Goal: Transaction & Acquisition: Purchase product/service

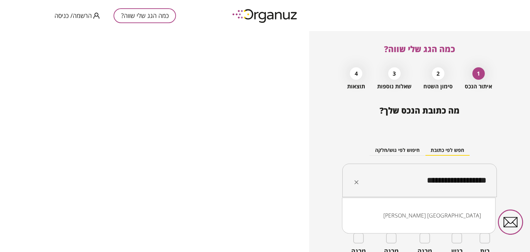
click at [453, 181] on input "**********" at bounding box center [422, 180] width 133 height 17
click at [453, 179] on input "**********" at bounding box center [422, 180] width 133 height 17
click at [459, 211] on li "[PERSON_NAME] 17 [GEOGRAPHIC_DATA]" at bounding box center [419, 215] width 136 height 12
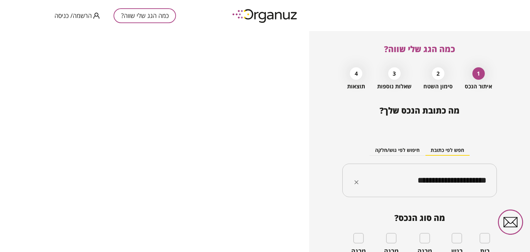
type input "**********"
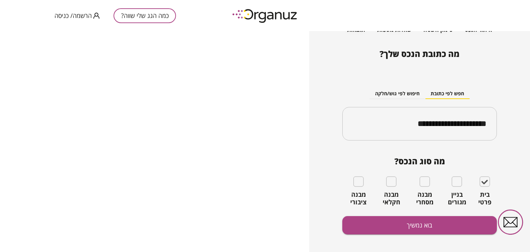
scroll to position [66, 0]
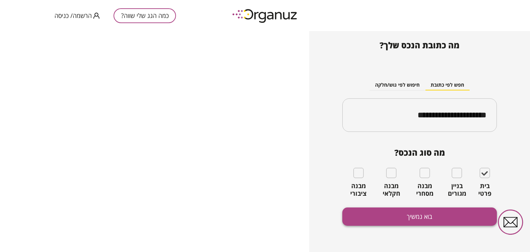
click at [413, 212] on button "בוא נמשיך" at bounding box center [419, 216] width 155 height 18
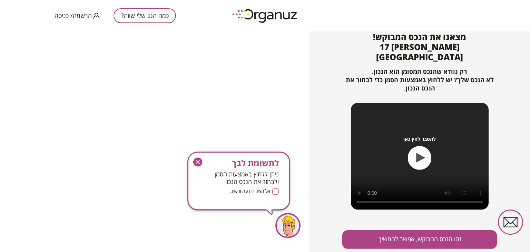
scroll to position [75, 0]
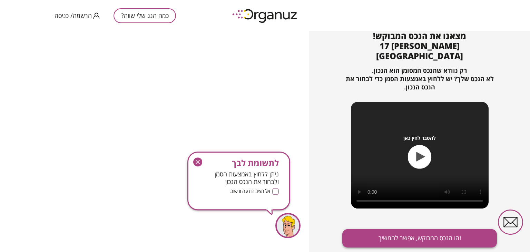
click at [424, 229] on button "זהו הנכס המבוקש, אפשר להמשיך" at bounding box center [419, 238] width 155 height 18
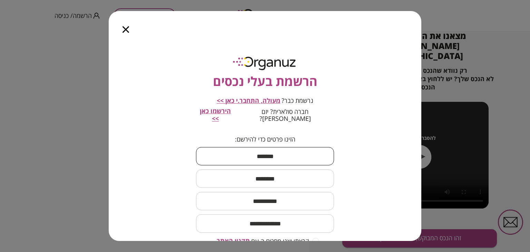
click at [264, 151] on input "text" at bounding box center [265, 156] width 138 height 20
type input "****"
click at [250, 169] on input "text" at bounding box center [265, 178] width 138 height 20
type input "****"
click at [257, 194] on input "text" at bounding box center [265, 201] width 138 height 20
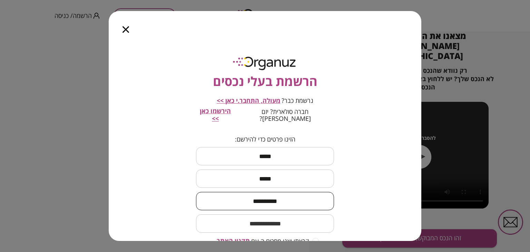
type input "**********"
click at [273, 217] on input "email" at bounding box center [265, 223] width 138 height 20
click at [253, 218] on input "email" at bounding box center [265, 223] width 138 height 20
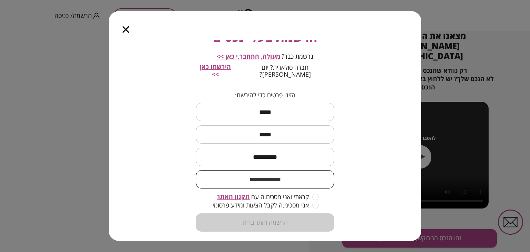
scroll to position [46, 0]
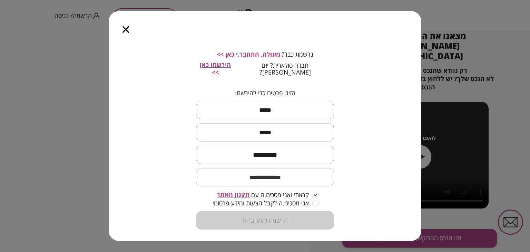
click at [127, 29] on icon "button" at bounding box center [125, 29] width 7 height 7
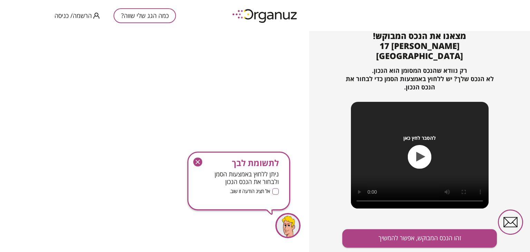
click at [62, 14] on span "הרשמה/ כניסה" at bounding box center [72, 15] width 37 height 7
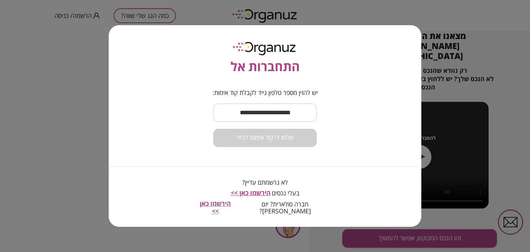
click at [270, 116] on input "text" at bounding box center [264, 112] width 103 height 20
click at [273, 116] on input "text" at bounding box center [264, 112] width 103 height 20
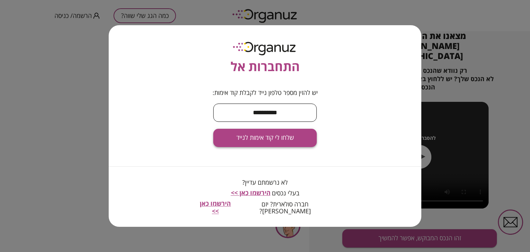
type input "**********"
click at [257, 138] on span "שלחו לי קוד אימות לנייד" at bounding box center [265, 138] width 58 height 8
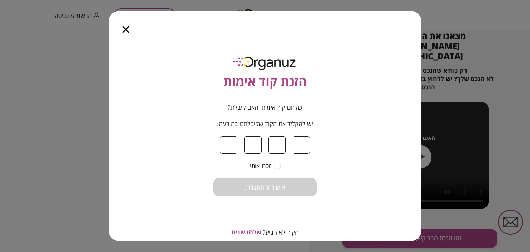
click at [227, 136] on input at bounding box center [228, 144] width 17 height 17
type input "*"
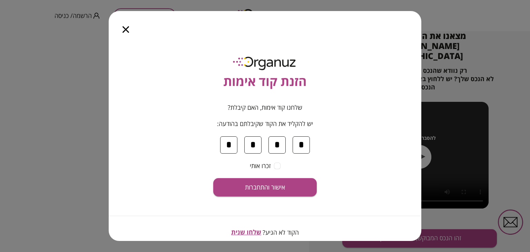
type input "*"
click at [272, 185] on span "אישור והתחברות" at bounding box center [265, 188] width 40 height 8
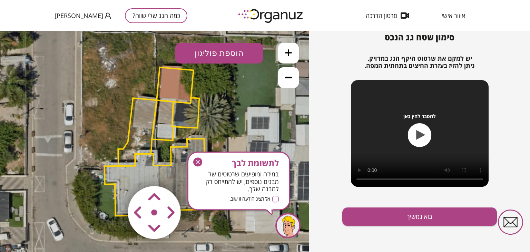
click at [291, 77] on icon at bounding box center [288, 78] width 7 height 2
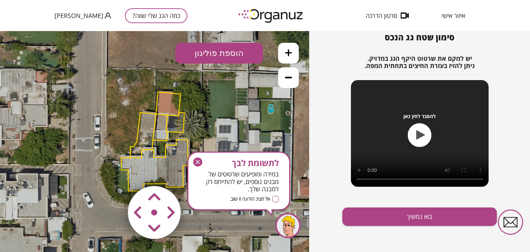
click at [208, 52] on button "הוספת פוליגון" at bounding box center [219, 53] width 88 height 21
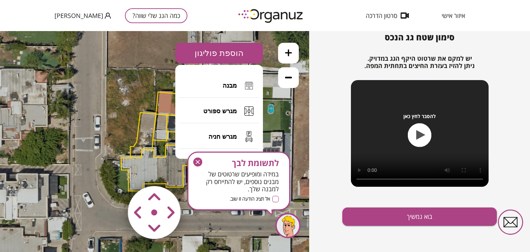
click at [224, 87] on span "מבנה" at bounding box center [229, 86] width 14 height 8
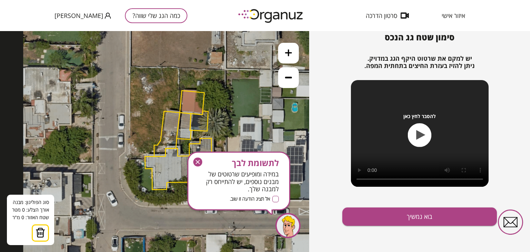
drag, startPoint x: 117, startPoint y: 76, endPoint x: 140, endPoint y: 75, distance: 23.9
click at [140, 75] on icon at bounding box center [178, 139] width 310 height 310
click at [143, 75] on icon at bounding box center [178, 139] width 310 height 310
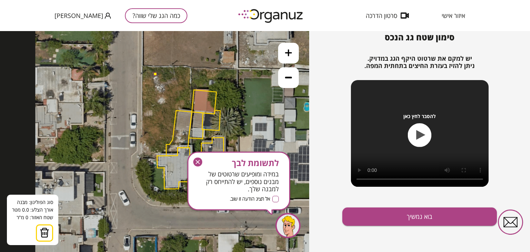
drag, startPoint x: 143, startPoint y: 75, endPoint x: 154, endPoint y: 75, distance: 10.7
click at [155, 75] on button at bounding box center [154, 73] width 3 height 3
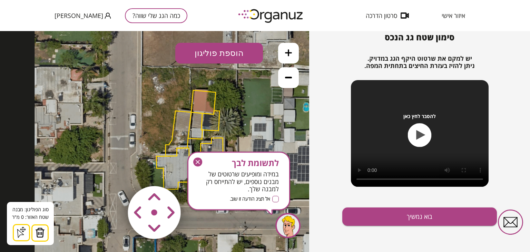
click at [18, 231] on icon at bounding box center [21, 232] width 11 height 11
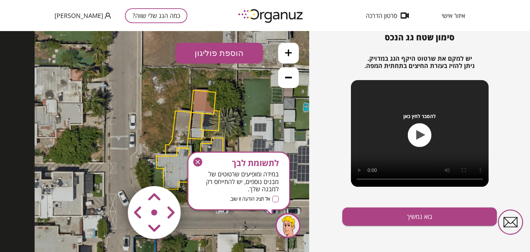
click at [216, 51] on button "הוספת פוליגון" at bounding box center [219, 53] width 88 height 21
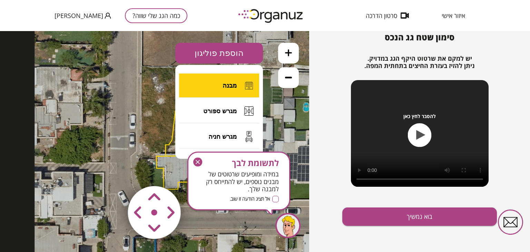
click at [219, 85] on button "מבנה" at bounding box center [219, 85] width 80 height 24
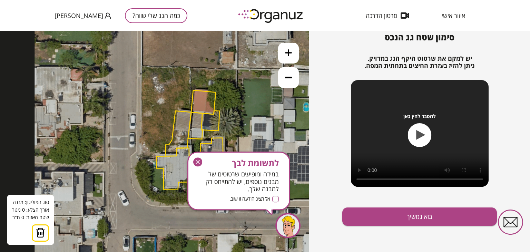
click at [156, 80] on icon at bounding box center [189, 139] width 310 height 310
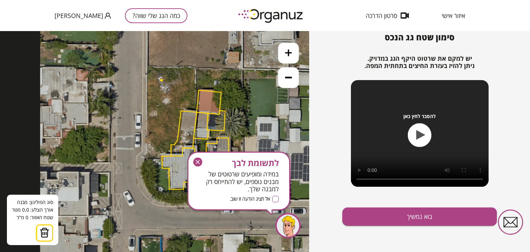
click at [160, 82] on button at bounding box center [161, 80] width 3 height 3
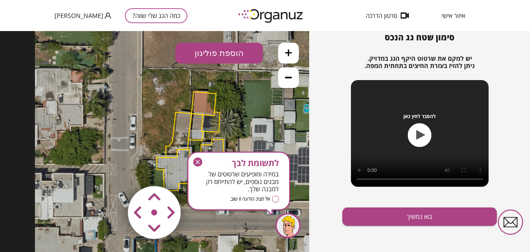
click at [156, 82] on icon at bounding box center [190, 140] width 310 height 310
click at [156, 79] on icon at bounding box center [190, 140] width 310 height 310
click at [224, 52] on button "הוספת פוליגון" at bounding box center [219, 53] width 88 height 21
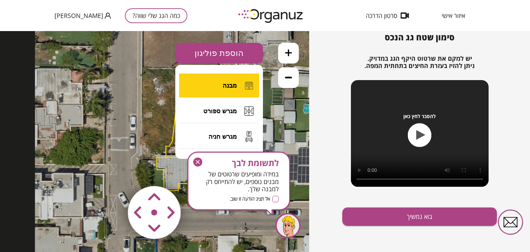
click at [225, 90] on button "מבנה" at bounding box center [219, 85] width 80 height 24
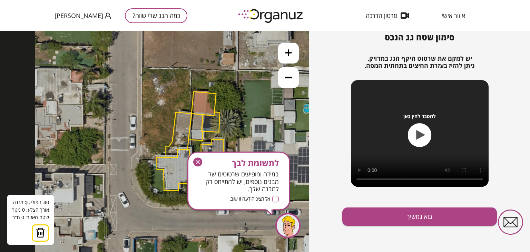
click at [156, 80] on icon at bounding box center [190, 140] width 310 height 310
click at [183, 80] on icon at bounding box center [190, 140] width 310 height 310
click at [182, 107] on polygon at bounding box center [169, 93] width 27 height 26
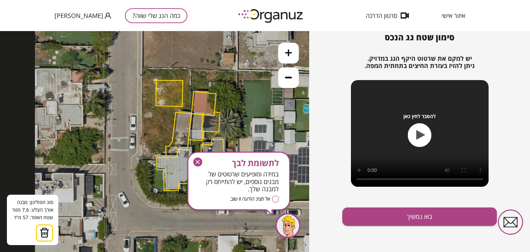
click at [156, 106] on polygon at bounding box center [169, 93] width 27 height 26
click at [156, 134] on icon at bounding box center [190, 140] width 310 height 310
click at [155, 132] on icon at bounding box center [190, 140] width 310 height 310
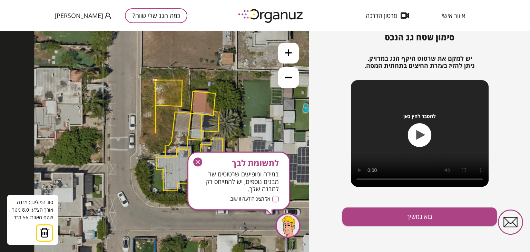
click at [156, 133] on icon at bounding box center [189, 140] width 310 height 310
click at [170, 133] on icon at bounding box center [189, 140] width 310 height 310
click at [170, 133] on polygon at bounding box center [168, 106] width 27 height 53
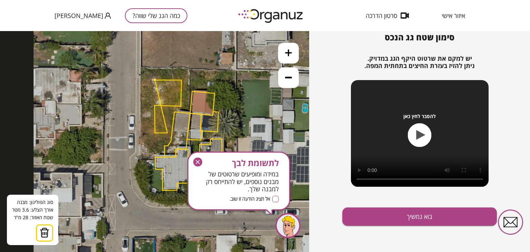
click at [167, 133] on polygon at bounding box center [168, 106] width 27 height 53
click at [168, 105] on polygon at bounding box center [168, 106] width 27 height 53
click at [155, 105] on polygon at bounding box center [168, 106] width 27 height 53
click at [154, 79] on button at bounding box center [154, 79] width 3 height 3
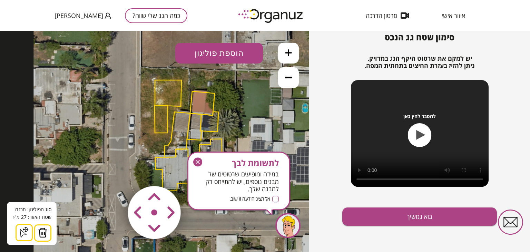
click at [40, 228] on img at bounding box center [43, 232] width 10 height 10
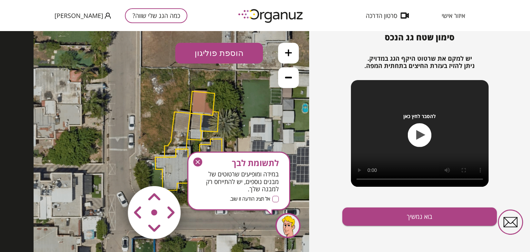
click at [202, 50] on button "הוספת פוליגון" at bounding box center [219, 53] width 88 height 21
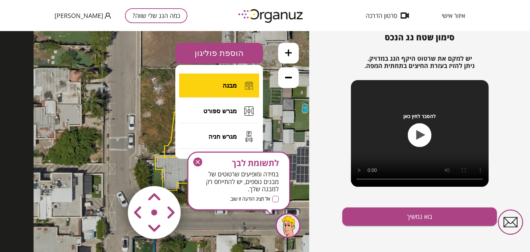
click at [214, 79] on button "מבנה" at bounding box center [219, 85] width 80 height 24
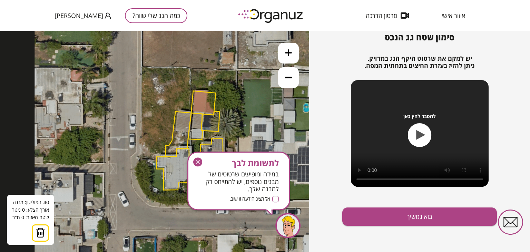
click at [148, 75] on icon at bounding box center [189, 139] width 310 height 310
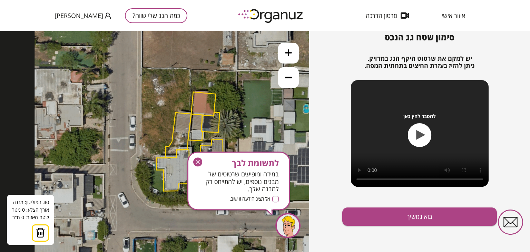
click at [148, 77] on icon at bounding box center [189, 141] width 310 height 310
click at [148, 77] on button at bounding box center [147, 76] width 3 height 3
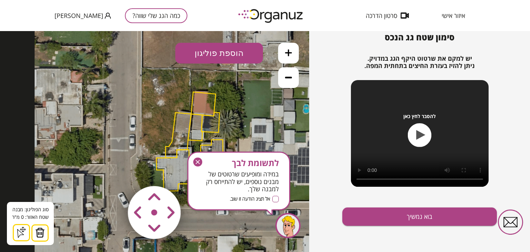
click at [204, 54] on button "הוספת פוליגון" at bounding box center [219, 53] width 88 height 21
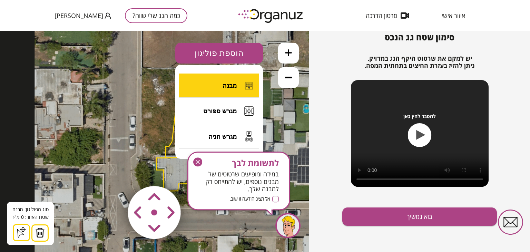
click at [208, 78] on button "מבנה" at bounding box center [219, 85] width 80 height 24
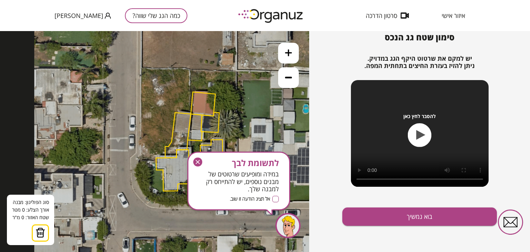
click at [148, 76] on icon at bounding box center [189, 141] width 310 height 310
click at [185, 76] on icon at bounding box center [189, 141] width 310 height 310
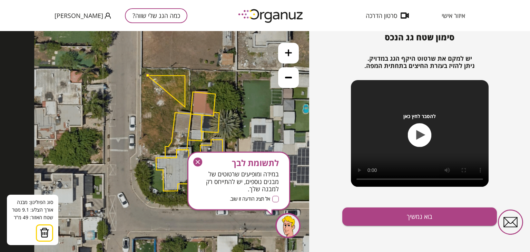
click at [184, 107] on icon at bounding box center [189, 141] width 310 height 310
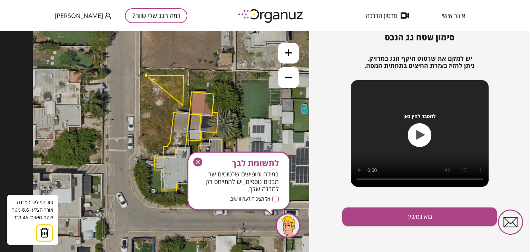
click at [183, 105] on polygon at bounding box center [164, 91] width 37 height 30
click at [184, 106] on polygon at bounding box center [164, 91] width 37 height 30
click at [146, 105] on polygon at bounding box center [164, 91] width 37 height 30
click at [146, 74] on button at bounding box center [146, 75] width 3 height 3
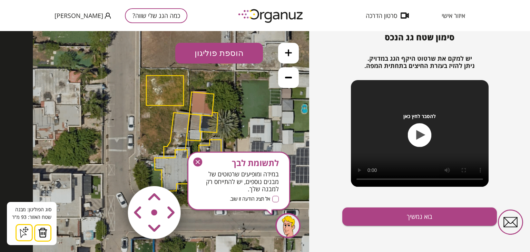
click at [190, 57] on button "הוספת פוליגון" at bounding box center [219, 53] width 88 height 21
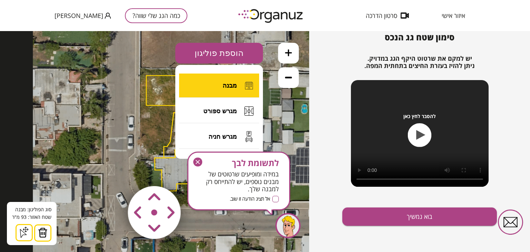
click at [233, 87] on span "מבנה" at bounding box center [229, 86] width 14 height 8
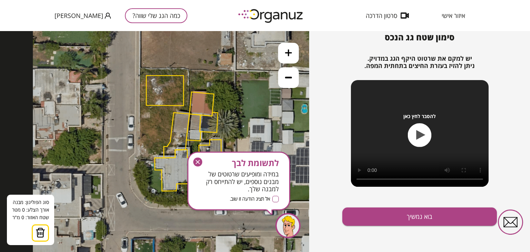
click at [167, 106] on icon at bounding box center [188, 141] width 310 height 310
click at [167, 129] on icon at bounding box center [188, 141] width 310 height 310
click at [146, 128] on polygon at bounding box center [156, 117] width 21 height 23
click at [146, 106] on polygon at bounding box center [156, 117] width 21 height 24
click at [146, 106] on polygon at bounding box center [156, 118] width 21 height 24
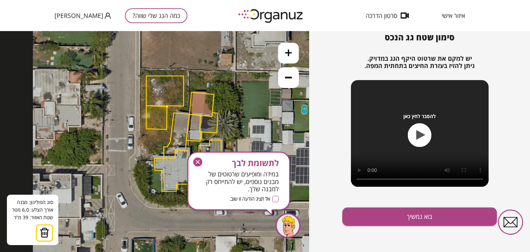
click at [167, 106] on button at bounding box center [166, 106] width 3 height 3
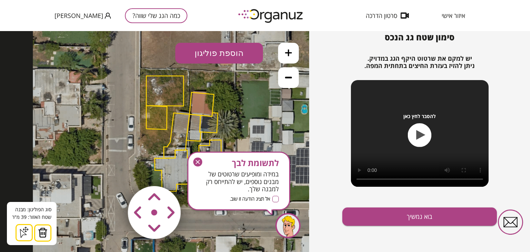
click at [46, 232] on img at bounding box center [43, 232] width 10 height 10
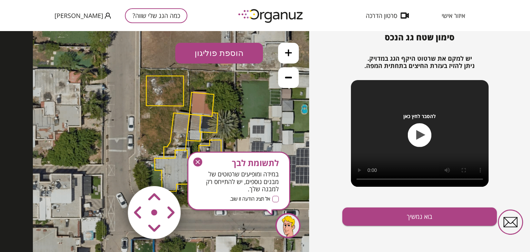
click at [208, 54] on button "הוספת פוליגון" at bounding box center [219, 53] width 88 height 21
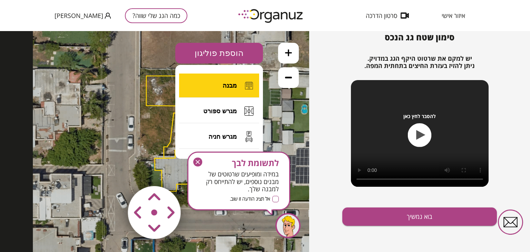
click at [221, 78] on button "מבנה" at bounding box center [219, 85] width 80 height 24
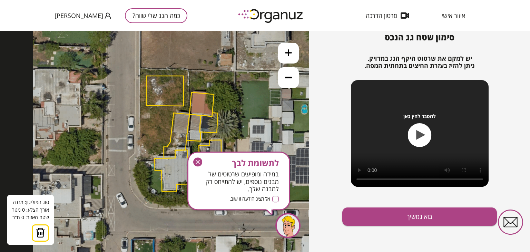
click at [166, 107] on icon at bounding box center [188, 141] width 310 height 310
click at [166, 124] on icon at bounding box center [188, 141] width 310 height 310
click at [146, 124] on polygon at bounding box center [156, 116] width 20 height 18
click at [146, 106] on polygon at bounding box center [156, 115] width 20 height 18
click at [165, 106] on button at bounding box center [165, 106] width 3 height 3
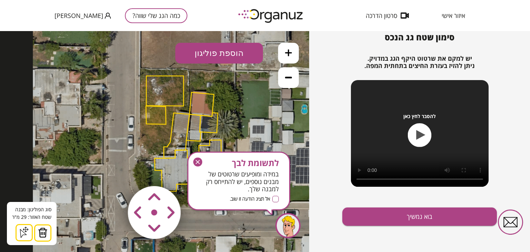
click at [205, 95] on polygon at bounding box center [201, 104] width 24 height 24
click at [43, 229] on img at bounding box center [43, 232] width 10 height 10
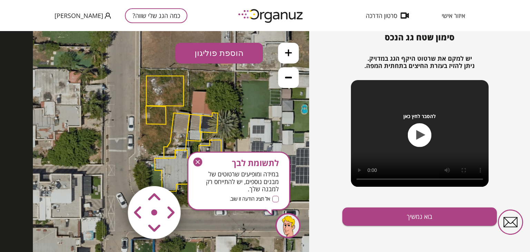
click at [179, 128] on polygon at bounding box center [177, 135] width 26 height 45
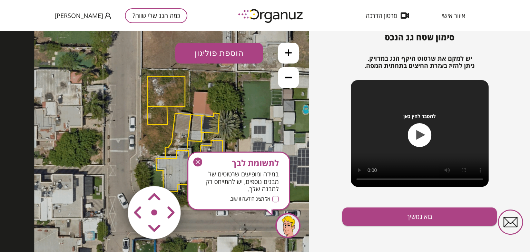
click at [180, 134] on polygon at bounding box center [178, 135] width 26 height 45
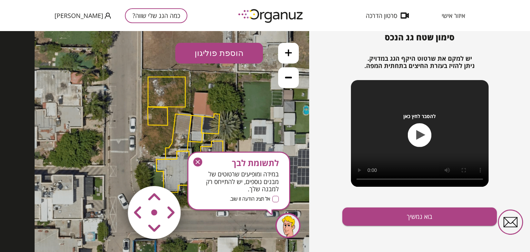
click at [212, 125] on polygon at bounding box center [210, 124] width 18 height 20
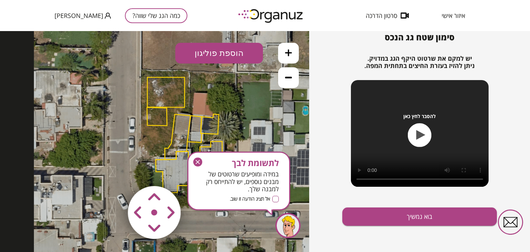
click at [214, 116] on polygon at bounding box center [210, 124] width 18 height 20
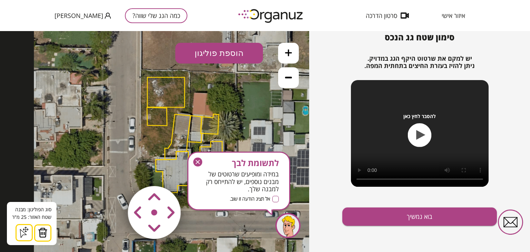
click at [41, 233] on img at bounding box center [43, 232] width 10 height 10
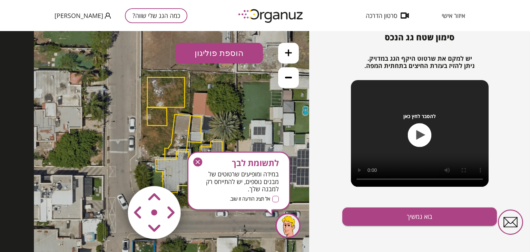
click at [192, 123] on polygon at bounding box center [194, 129] width 14 height 27
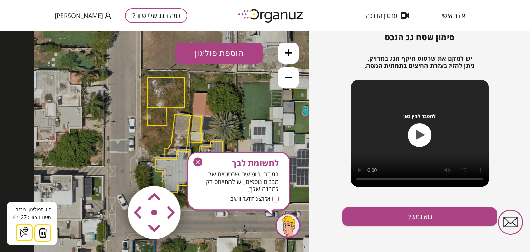
click at [44, 227] on img at bounding box center [43, 232] width 10 height 10
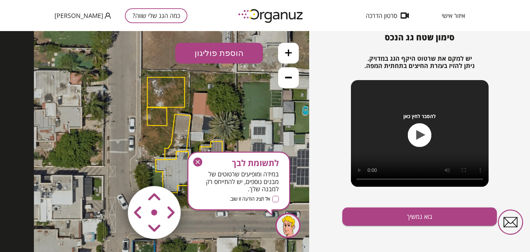
click at [200, 160] on icon "button" at bounding box center [197, 161] width 9 height 9
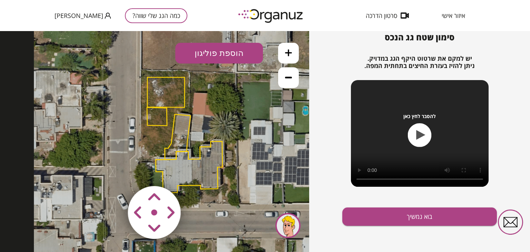
click at [207, 168] on polygon at bounding box center [189, 166] width 67 height 51
click at [209, 170] on polygon at bounding box center [188, 166] width 67 height 51
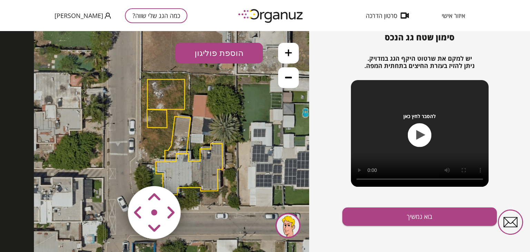
click at [184, 129] on polygon at bounding box center [178, 138] width 26 height 45
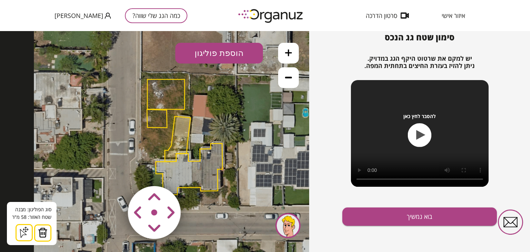
click at [44, 228] on img at bounding box center [43, 232] width 10 height 10
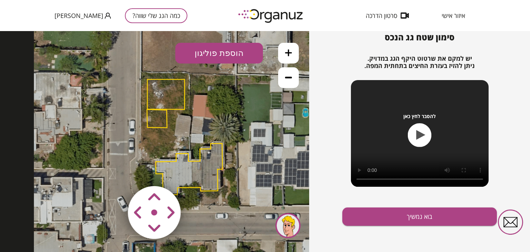
click at [181, 165] on polygon at bounding box center [189, 168] width 67 height 51
click at [182, 165] on polygon at bounding box center [189, 168] width 67 height 51
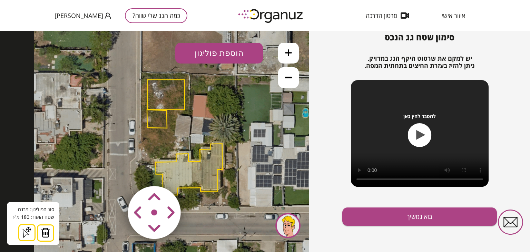
click at [43, 228] on img at bounding box center [46, 232] width 10 height 10
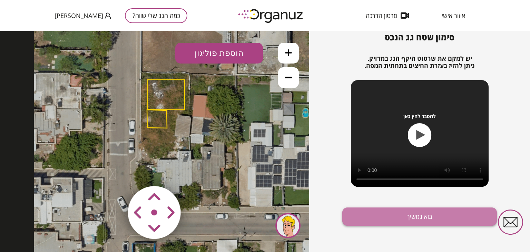
click at [414, 211] on button "בוא נמשיך" at bounding box center [419, 216] width 155 height 18
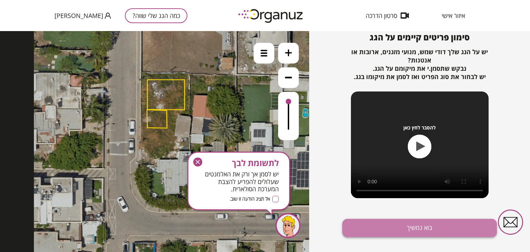
click at [422, 226] on button "בוא נמשיך" at bounding box center [419, 228] width 155 height 18
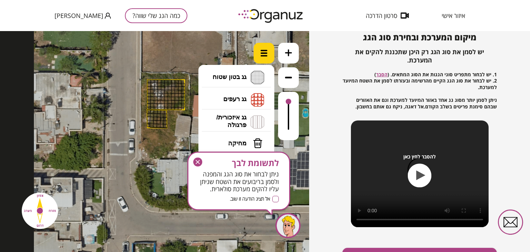
click at [265, 53] on img at bounding box center [263, 53] width 7 height 7
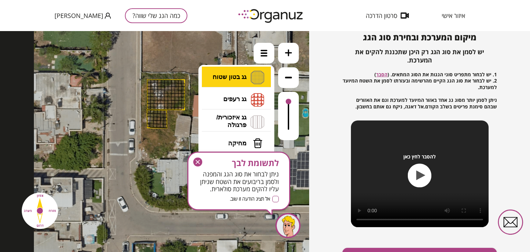
click at [233, 80] on li "גג בטון שטוח מפלס א א מפלס ב ב מפלס ג ג" at bounding box center [236, 78] width 72 height 22
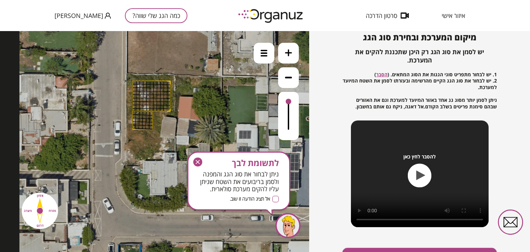
drag, startPoint x: 183, startPoint y: 82, endPoint x: 168, endPoint y: 83, distance: 14.6
click at [168, 83] on polygon at bounding box center [151, 96] width 37 height 30
drag, startPoint x: 167, startPoint y: 82, endPoint x: 167, endPoint y: 101, distance: 19.0
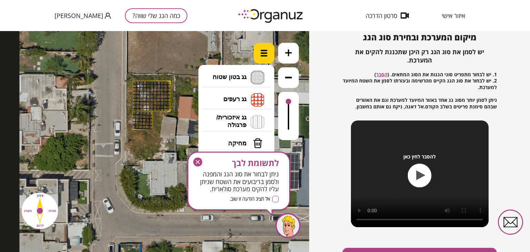
click at [261, 51] on img at bounding box center [263, 53] width 7 height 7
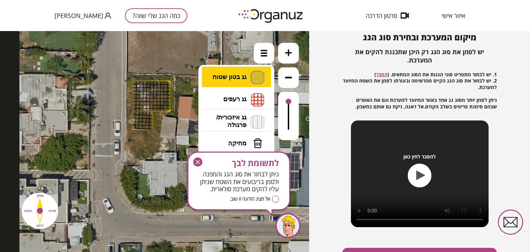
click at [231, 79] on li "גג בטון שטוח מפלס א א מפלס ב ב מפלס ג ג" at bounding box center [236, 78] width 72 height 22
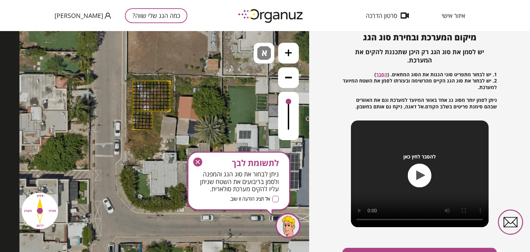
click at [241, 72] on div ".st0 { fill: #FFFFFF; } 0" at bounding box center [154, 141] width 309 height 221
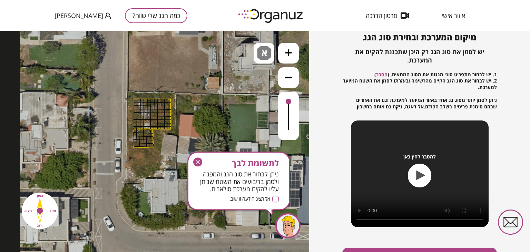
drag, startPoint x: 168, startPoint y: 85, endPoint x: 169, endPoint y: 101, distance: 15.9
click at [169, 101] on polygon at bounding box center [151, 114] width 37 height 30
drag, startPoint x: 169, startPoint y: 102, endPoint x: 161, endPoint y: 102, distance: 7.9
click at [20, 9] on div at bounding box center [20, 9] width 0 height 0
drag, startPoint x: 160, startPoint y: 102, endPoint x: 156, endPoint y: 102, distance: 3.8
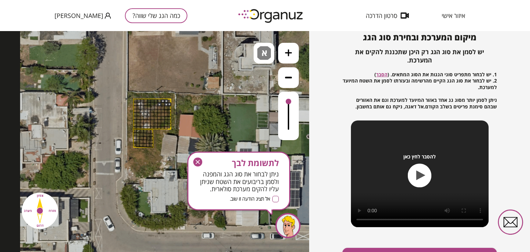
click at [159, 102] on div at bounding box center [159, 104] width 4 height 4
drag, startPoint x: 156, startPoint y: 102, endPoint x: 146, endPoint y: 140, distance: 39.2
click at [20, 9] on div at bounding box center [20, 9] width 0 height 0
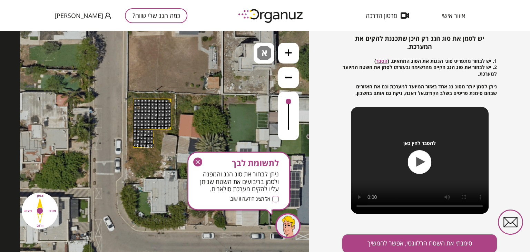
scroll to position [87, 0]
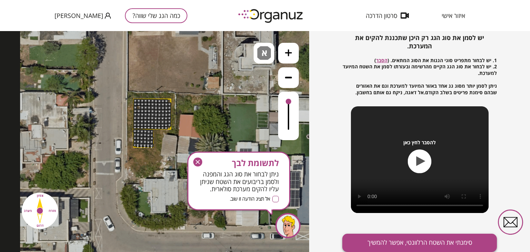
click at [448, 239] on button "סימנתי את השטח הרלוונטי, אפשר להמשיך" at bounding box center [419, 243] width 155 height 18
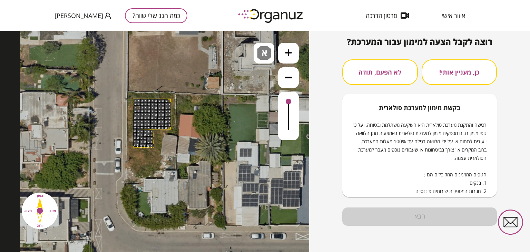
scroll to position [69, 0]
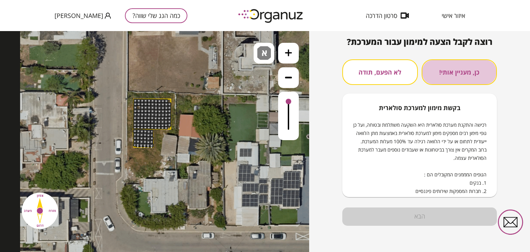
click at [445, 71] on button "כן, מעניין אותי!" at bounding box center [460, 72] width 76 height 26
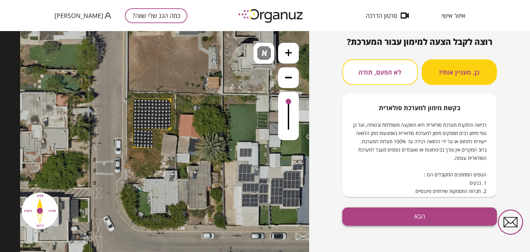
click at [426, 218] on button "הבא" at bounding box center [419, 216] width 155 height 18
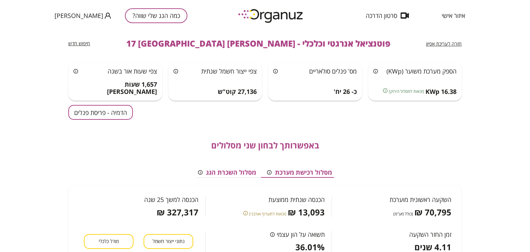
scroll to position [8, 0]
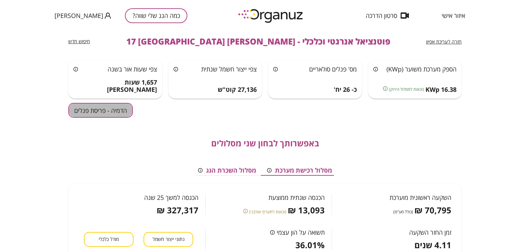
click at [88, 107] on button "הדמיה - פריסת פנלים" at bounding box center [100, 110] width 65 height 15
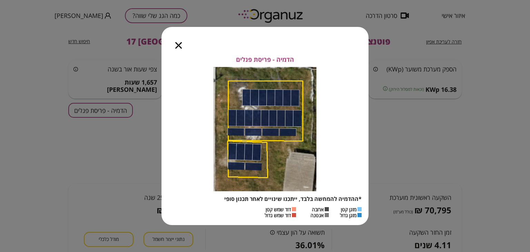
click at [178, 44] on icon "button" at bounding box center [178, 45] width 7 height 7
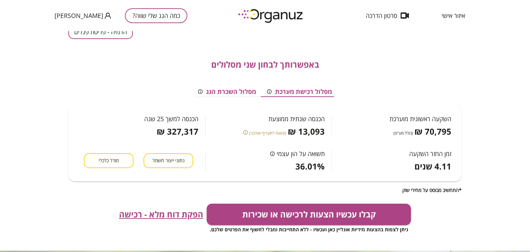
scroll to position [34, 0]
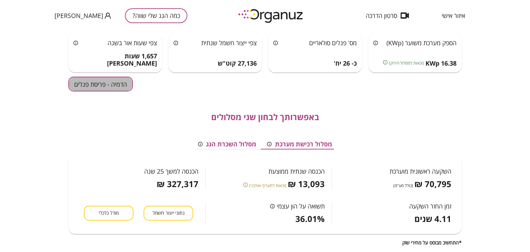
click at [93, 84] on button "הדמיה - פריסת פנלים" at bounding box center [100, 84] width 65 height 15
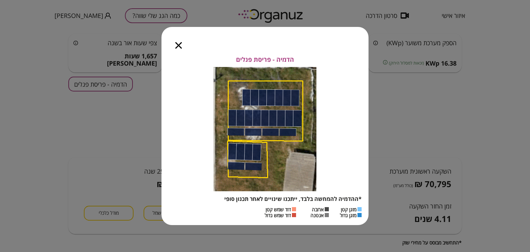
click at [177, 45] on icon "button" at bounding box center [178, 45] width 7 height 7
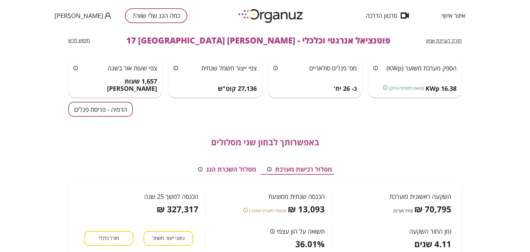
scroll to position [0, 0]
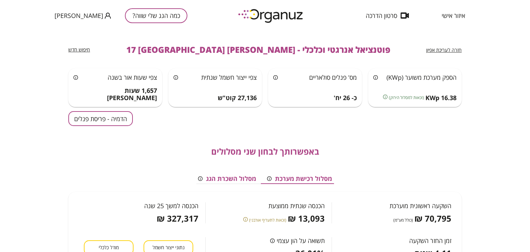
click at [436, 49] on span "חזרה לעריכת אפיון" at bounding box center [444, 50] width 36 height 7
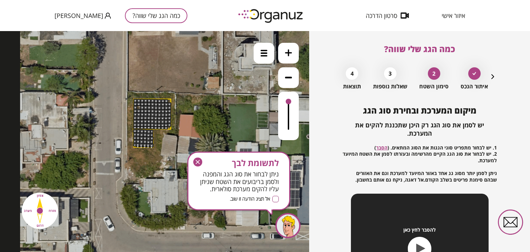
click at [197, 159] on icon "button" at bounding box center [197, 161] width 9 height 9
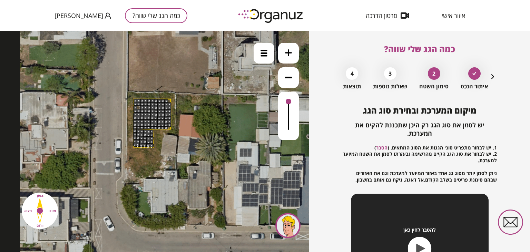
click at [287, 55] on icon at bounding box center [288, 52] width 7 height 7
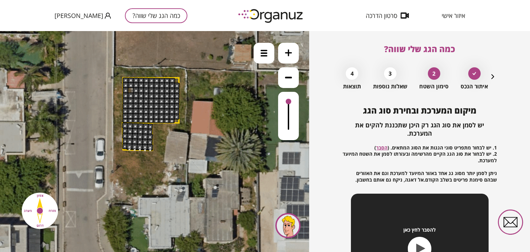
click at [287, 55] on icon at bounding box center [288, 52] width 7 height 7
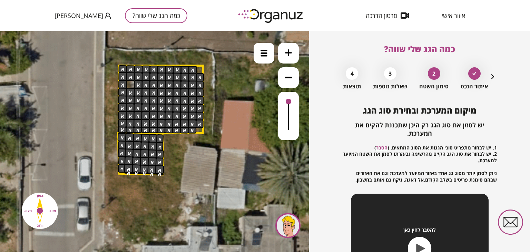
drag, startPoint x: 229, startPoint y: 106, endPoint x: 255, endPoint y: 112, distance: 27.0
click at [240, 129] on icon at bounding box center [213, 212] width 698 height 698
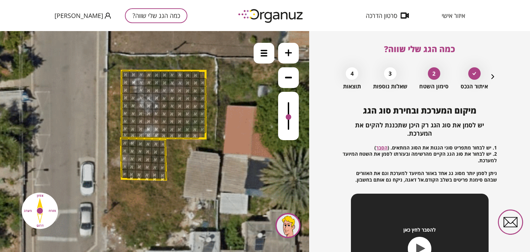
drag, startPoint x: 287, startPoint y: 102, endPoint x: 293, endPoint y: 116, distance: 15.6
click at [293, 116] on div at bounding box center [288, 116] width 21 height 48
click at [489, 75] on icon "button" at bounding box center [492, 76] width 8 height 8
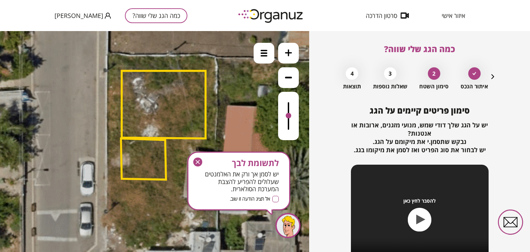
click at [185, 102] on polygon at bounding box center [164, 105] width 84 height 68
click at [489, 75] on icon "button" at bounding box center [492, 76] width 8 height 8
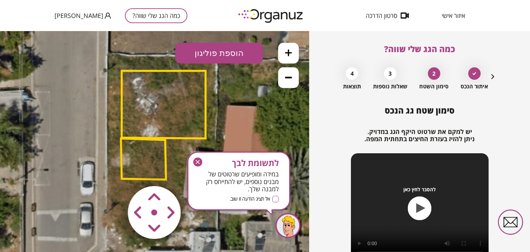
click at [187, 97] on polygon at bounding box center [164, 105] width 84 height 68
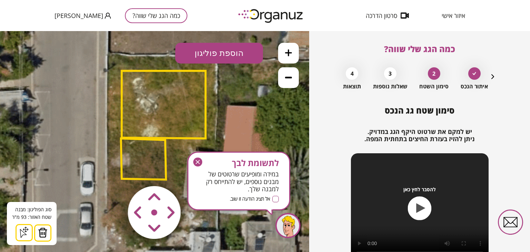
click at [143, 163] on polygon at bounding box center [143, 158] width 45 height 41
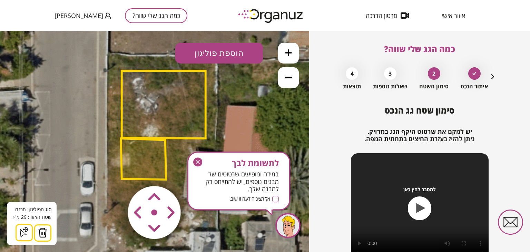
click at [150, 115] on polygon at bounding box center [164, 105] width 84 height 68
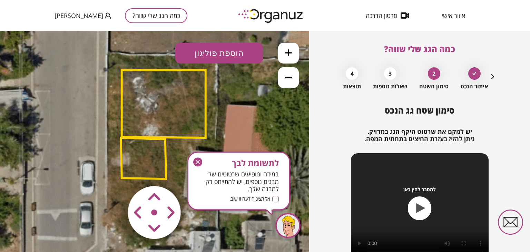
click at [170, 118] on polygon at bounding box center [164, 104] width 84 height 68
click at [156, 157] on polygon at bounding box center [143, 158] width 45 height 41
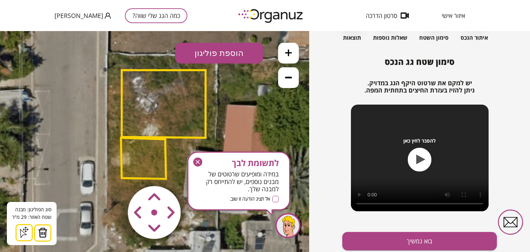
scroll to position [52, 0]
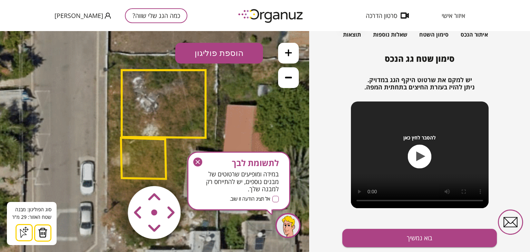
click at [418, 226] on div "סימון שטח גג הנכס יש למקם את שרטוט היקף הגג במדויק. ניתן להזיז בעזרת החיצים בתח…" at bounding box center [419, 163] width 155 height 219
click at [420, 229] on button "בוא נמשיך" at bounding box center [419, 238] width 155 height 18
click at [422, 235] on button "בוא נמשיך" at bounding box center [419, 238] width 155 height 18
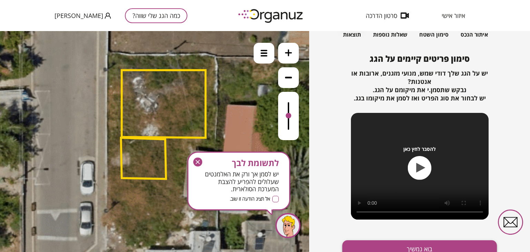
click at [443, 242] on button "בוא נמשיך" at bounding box center [419, 249] width 155 height 18
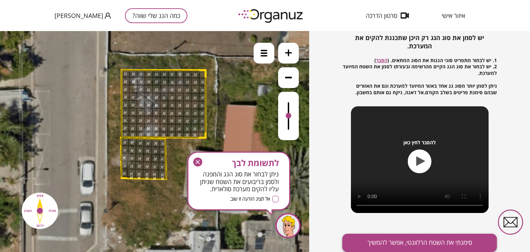
click at [443, 234] on button "סימנתי את השטח הרלוונטי, אפשר להמשיך" at bounding box center [419, 243] width 155 height 18
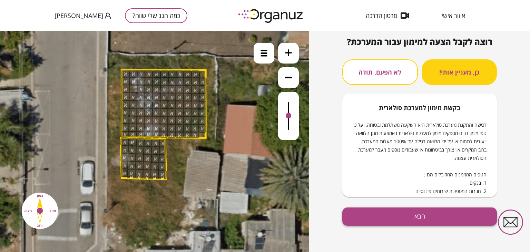
click at [439, 216] on button "הבא" at bounding box center [419, 216] width 155 height 18
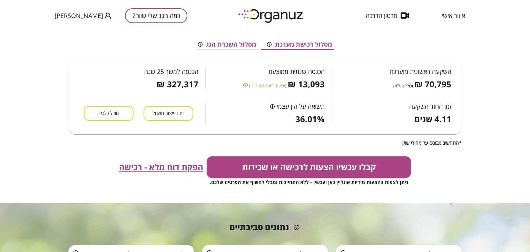
scroll to position [146, 0]
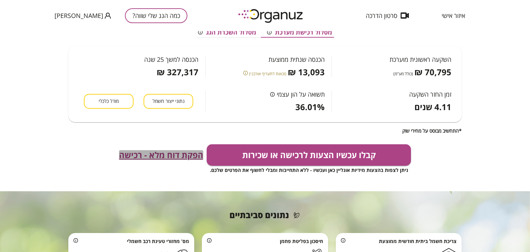
click at [139, 153] on span "הפקת דוח מלא - רכישה" at bounding box center [161, 155] width 84 height 10
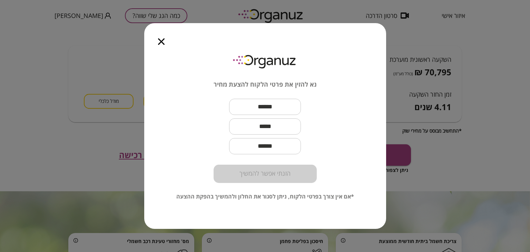
click at [254, 101] on input "text" at bounding box center [265, 107] width 72 height 20
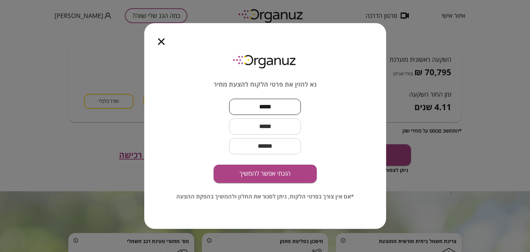
type input "****"
click at [266, 128] on input "text" at bounding box center [265, 126] width 72 height 20
type input "**********"
click at [263, 177] on button "הזנתי אפשר להמשיך" at bounding box center [265, 174] width 103 height 18
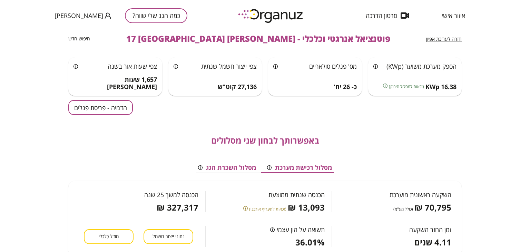
scroll to position [0, 0]
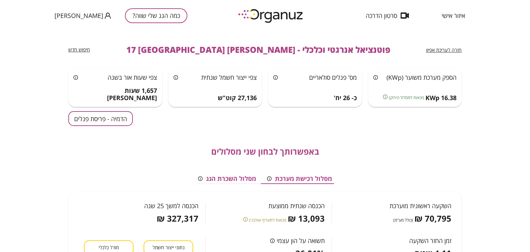
click at [445, 50] on span "חזרה לעריכת אפיון" at bounding box center [444, 50] width 36 height 7
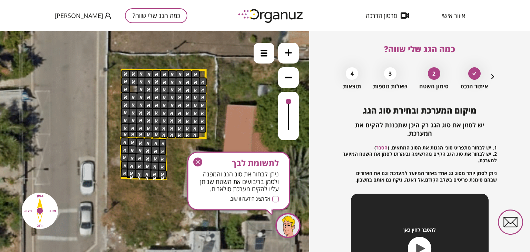
click at [138, 16] on button "כמה הגג שלי שווה?" at bounding box center [156, 15] width 62 height 15
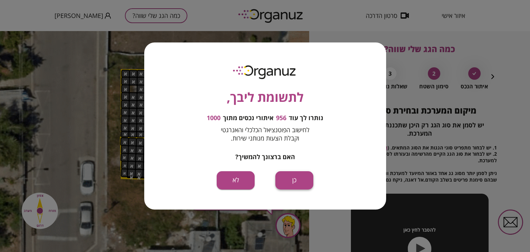
drag, startPoint x: 302, startPoint y: 179, endPoint x: 301, endPoint y: 148, distance: 30.7
click at [301, 179] on button "כן" at bounding box center [294, 180] width 38 height 18
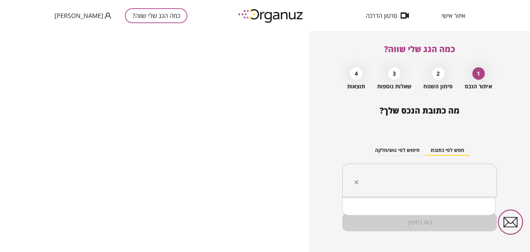
click at [451, 182] on input "text" at bounding box center [422, 180] width 133 height 17
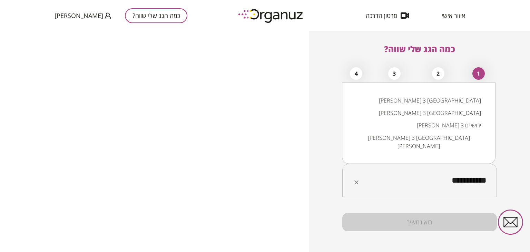
click at [449, 119] on li "[PERSON_NAME] 3 [GEOGRAPHIC_DATA]" at bounding box center [419, 113] width 136 height 12
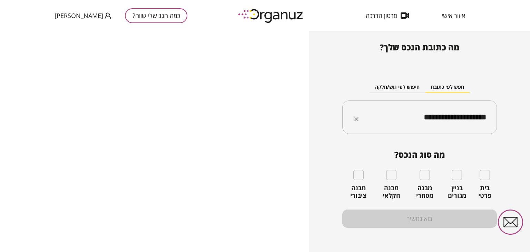
scroll to position [66, 0]
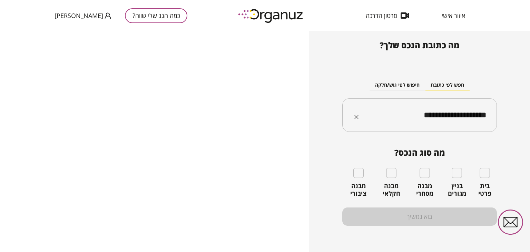
type input "**********"
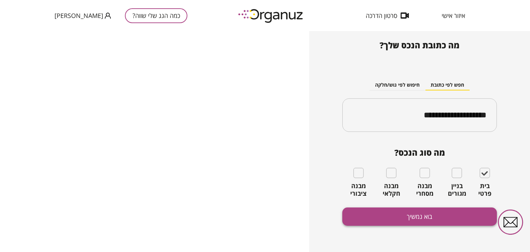
click at [421, 218] on button "בוא נמשיך" at bounding box center [419, 216] width 155 height 18
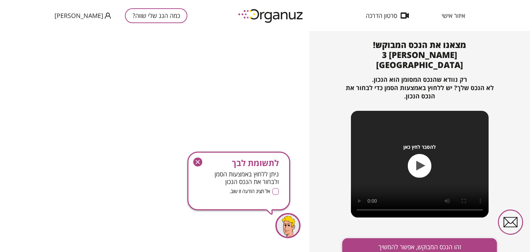
click at [401, 238] on button "זהו הנכס המבוקש, אפשר להמשיך" at bounding box center [419, 247] width 155 height 18
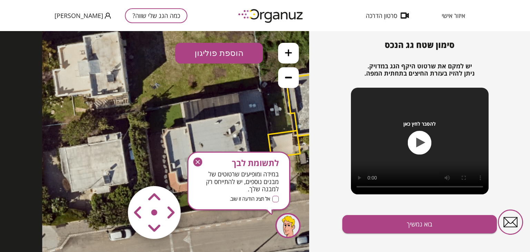
drag, startPoint x: 160, startPoint y: 144, endPoint x: 378, endPoint y: 151, distance: 218.4
click at [309, 31] on html ".st0 { fill: #FFFFFF; }" at bounding box center [154, 31] width 309 height 0
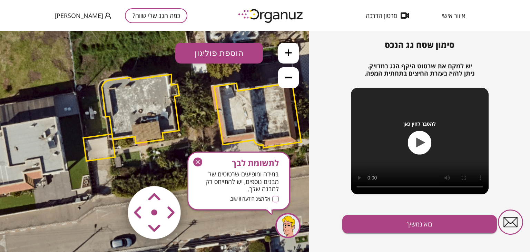
click at [11, 134] on icon at bounding box center [190, 116] width 667 height 667
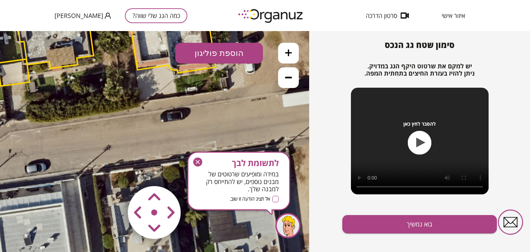
drag, startPoint x: 146, startPoint y: 120, endPoint x: 59, endPoint y: 45, distance: 114.4
click at [59, 45] on polygon at bounding box center [54, 34] width 77 height 69
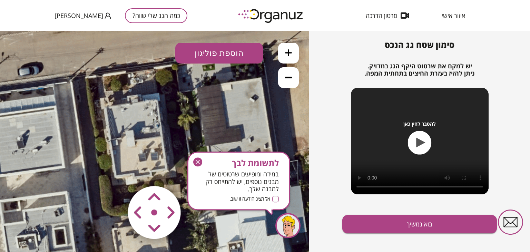
drag, startPoint x: 116, startPoint y: 173, endPoint x: 109, endPoint y: 76, distance: 97.2
click at [109, 76] on div ".st0 { fill: #FFFFFF; } 10" at bounding box center [154, 141] width 309 height 221
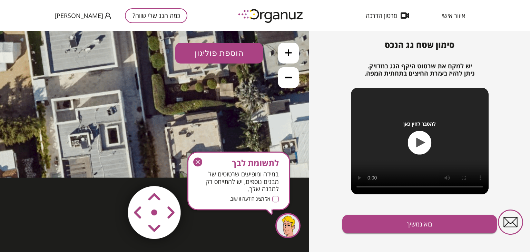
drag, startPoint x: 76, startPoint y: 212, endPoint x: 126, endPoint y: 120, distance: 105.2
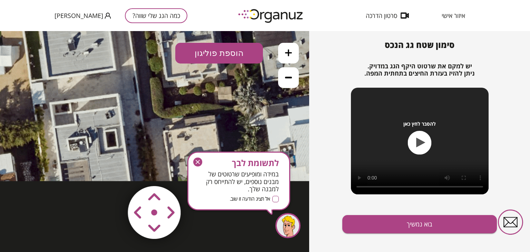
click at [135, 18] on button "כמה הגג שלי שווה?" at bounding box center [156, 15] width 62 height 15
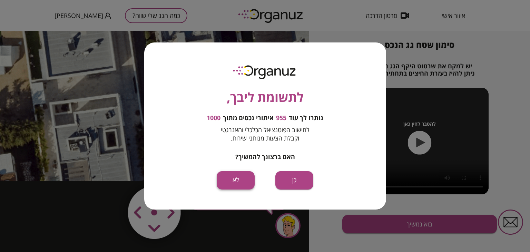
click at [235, 177] on button "לא" at bounding box center [236, 180] width 38 height 18
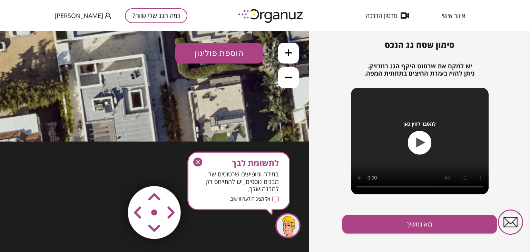
drag, startPoint x: 99, startPoint y: 124, endPoint x: 123, endPoint y: 59, distance: 69.0
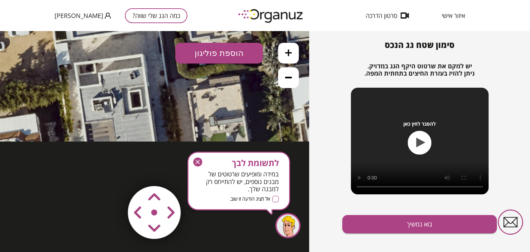
click at [410, 221] on button "בוא נמשיך" at bounding box center [419, 224] width 155 height 18
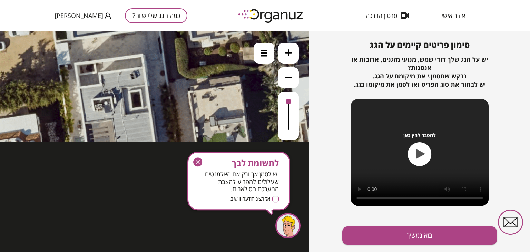
click at [196, 162] on icon "button" at bounding box center [197, 161] width 9 height 9
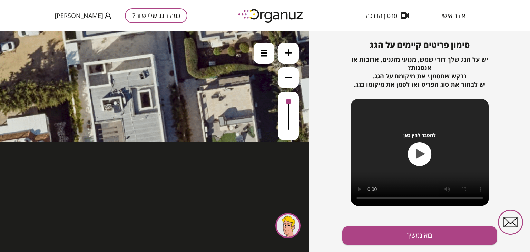
drag, startPoint x: 148, startPoint y: 104, endPoint x: 158, endPoint y: 66, distance: 39.1
click at [130, 11] on button "כמה הגג שלי שווה?" at bounding box center [156, 15] width 62 height 15
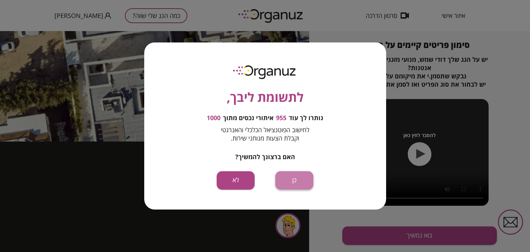
click at [293, 177] on button "כן" at bounding box center [294, 180] width 38 height 18
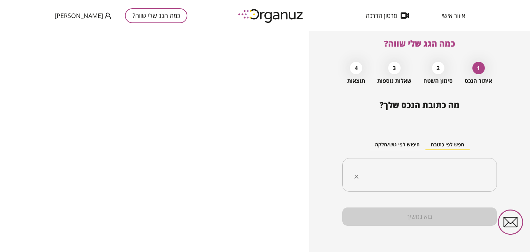
click at [410, 170] on input "text" at bounding box center [422, 174] width 133 height 17
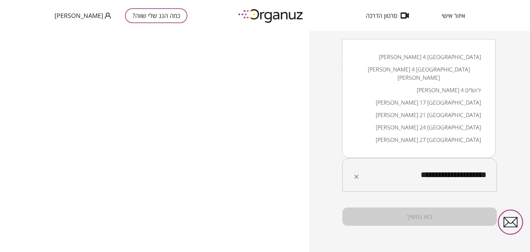
drag, startPoint x: 430, startPoint y: 178, endPoint x: 438, endPoint y: 178, distance: 7.9
click at [438, 178] on input "**********" at bounding box center [422, 174] width 133 height 17
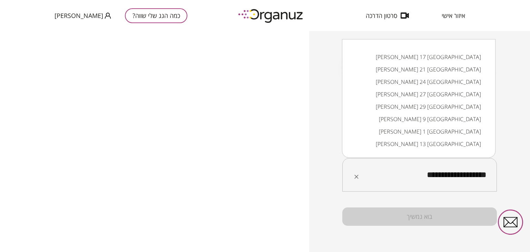
click at [421, 180] on input "**********" at bounding box center [422, 174] width 133 height 17
type input "**********"
click at [440, 172] on input "text" at bounding box center [422, 174] width 133 height 17
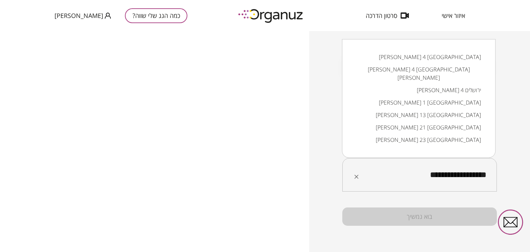
click at [403, 185] on div "**********" at bounding box center [419, 175] width 155 height 34
drag, startPoint x: 450, startPoint y: 175, endPoint x: 454, endPoint y: 174, distance: 4.5
click at [454, 174] on input "**********" at bounding box center [422, 174] width 133 height 17
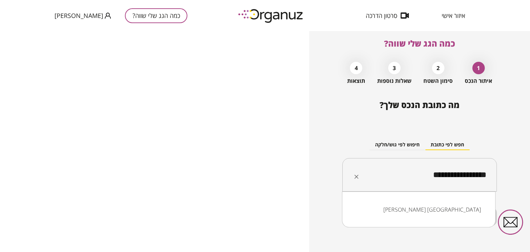
click at [460, 209] on li "[PERSON_NAME] [GEOGRAPHIC_DATA]" at bounding box center [419, 209] width 136 height 12
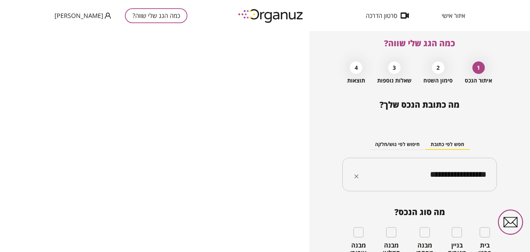
type input "**********"
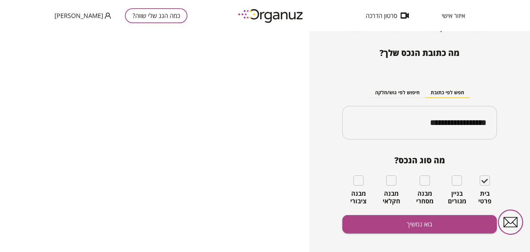
scroll to position [66, 0]
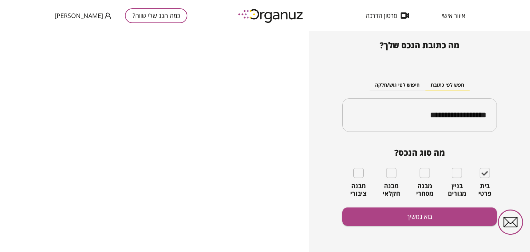
click at [421, 207] on div "**********" at bounding box center [419, 146] width 155 height 212
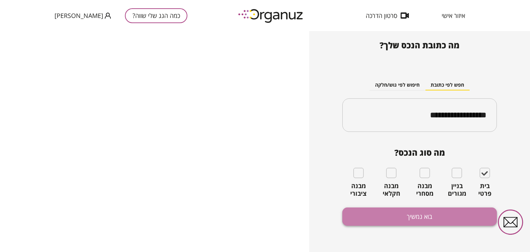
click at [421, 214] on button "בוא נמשיך" at bounding box center [419, 216] width 155 height 18
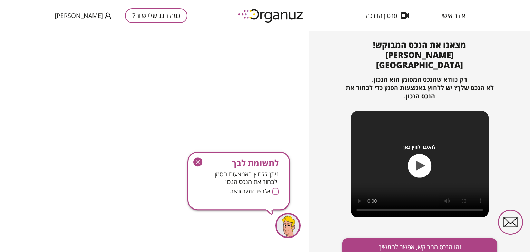
click at [426, 239] on button "זהו הנכס המבוקש, אפשר להמשיך" at bounding box center [419, 247] width 155 height 18
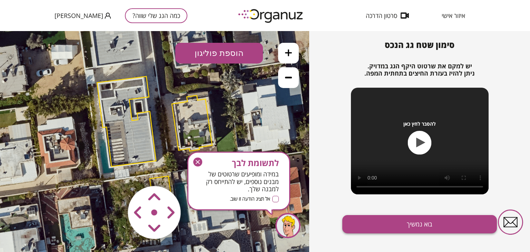
click at [410, 229] on button "בוא נמשיך" at bounding box center [419, 224] width 155 height 18
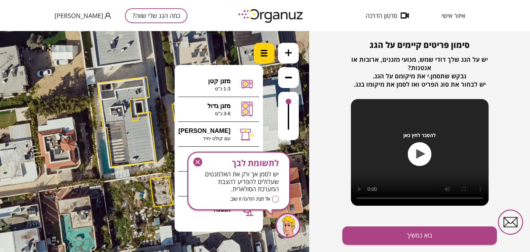
click at [262, 53] on img at bounding box center [263, 53] width 7 height 7
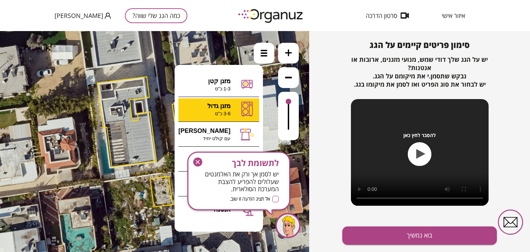
click at [206, 112] on div ".st0 { fill: #FFFFFF; } 10" at bounding box center [154, 141] width 309 height 221
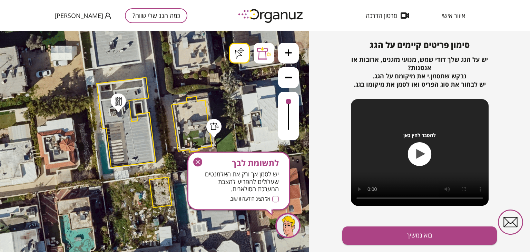
click at [214, 136] on div ".st0 { fill: #FFFFFF; } .st0 { fill: #FFFFFF; }" at bounding box center [154, 141] width 309 height 221
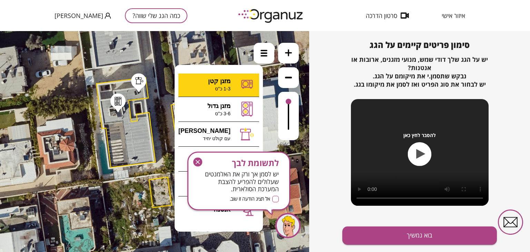
click at [219, 80] on div ".st0 { fill: #FFFFFF; } .st0 { fill: #FFFFFF; }" at bounding box center [154, 141] width 309 height 221
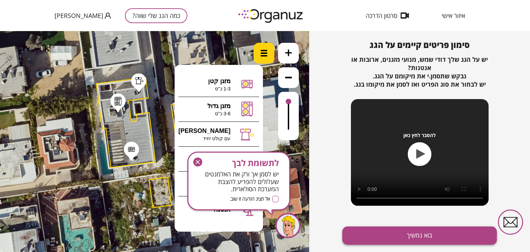
click at [422, 238] on button "בוא נמשיך" at bounding box center [419, 235] width 155 height 18
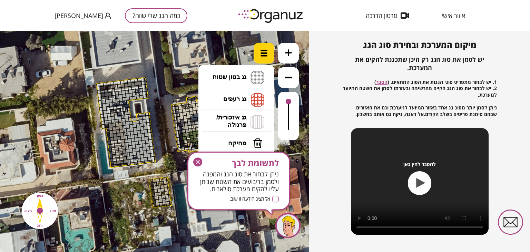
click at [266, 50] on img at bounding box center [263, 53] width 7 height 7
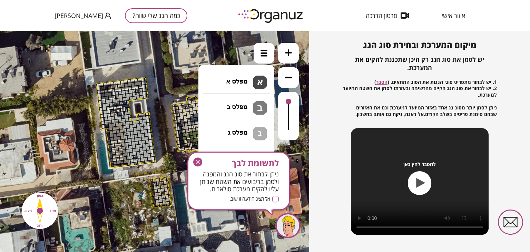
click at [219, 76] on li "גג בטון שטוח מפלס א א מפלס ב ב מפלס ג ג" at bounding box center [236, 78] width 72 height 22
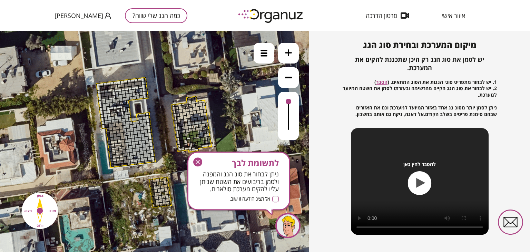
drag, startPoint x: 143, startPoint y: 80, endPoint x: 112, endPoint y: 82, distance: 31.1
drag, startPoint x: 103, startPoint y: 101, endPoint x: 122, endPoint y: 100, distance: 19.0
click at [265, 52] on img at bounding box center [263, 53] width 7 height 7
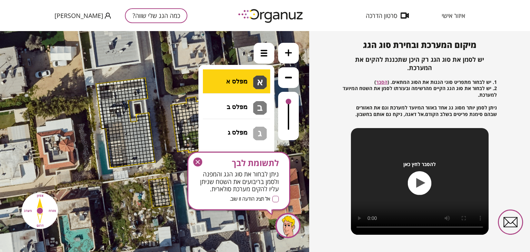
click at [225, 75] on li "גג בטון שטוח מפלס א א מפלס ב ב מפלס ג ג" at bounding box center [236, 78] width 72 height 22
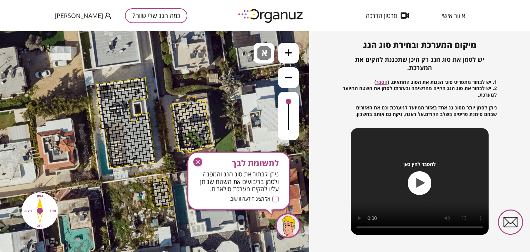
click at [225, 83] on div ".st0 { fill: #FFFFFF; } .st0 { fill: #FFFFFF; }" at bounding box center [154, 141] width 309 height 221
drag, startPoint x: 139, startPoint y: 89, endPoint x: 145, endPoint y: 90, distance: 5.7
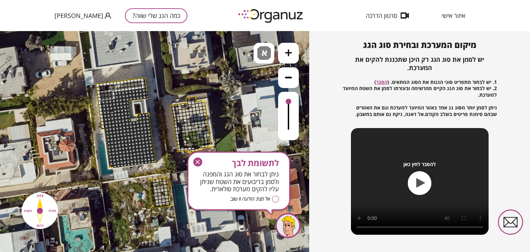
drag, startPoint x: 129, startPoint y: 123, endPoint x: 142, endPoint y: 147, distance: 26.9
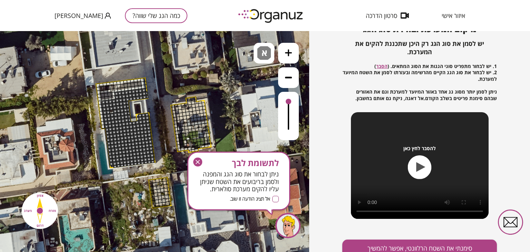
scroll to position [87, 0]
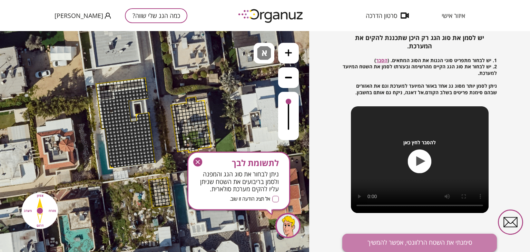
click at [432, 239] on button "סימנתי את השטח הרלוונטי, אפשר להמשיך" at bounding box center [419, 243] width 155 height 18
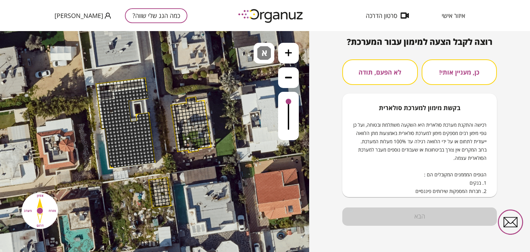
click at [471, 67] on button "כן, מעניין אותי!" at bounding box center [460, 72] width 76 height 26
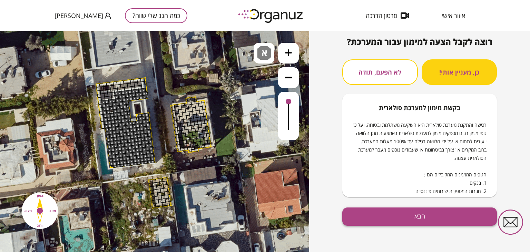
click at [423, 214] on button "הבא" at bounding box center [419, 216] width 155 height 18
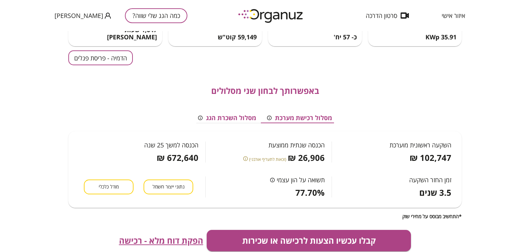
scroll to position [69, 0]
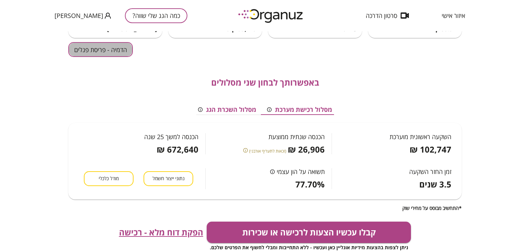
click at [101, 49] on button "הדמיה - פריסת פנלים" at bounding box center [100, 49] width 65 height 15
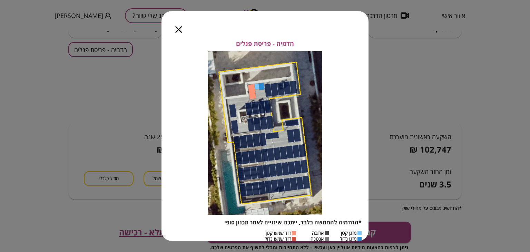
click at [182, 27] on div at bounding box center [178, 25] width 34 height 29
click at [178, 29] on icon "button" at bounding box center [178, 29] width 7 height 7
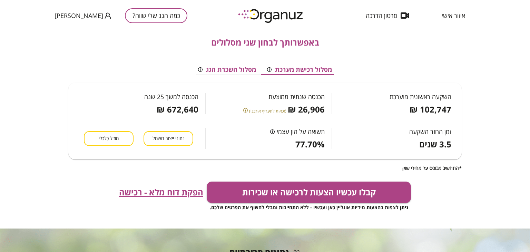
scroll to position [121, 0]
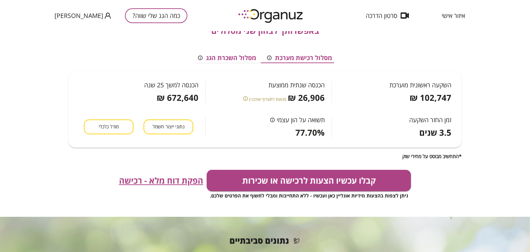
click at [109, 128] on span "מודל כלכלי" at bounding box center [109, 126] width 20 height 7
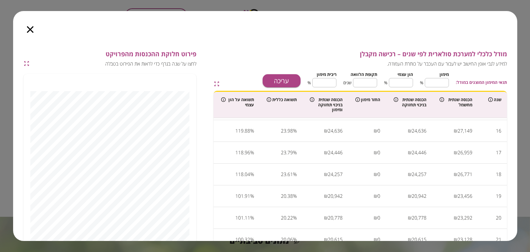
scroll to position [373, 0]
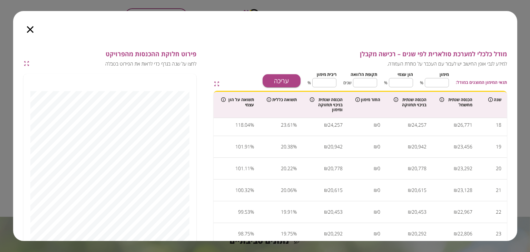
click at [30, 30] on icon "button" at bounding box center [30, 29] width 7 height 7
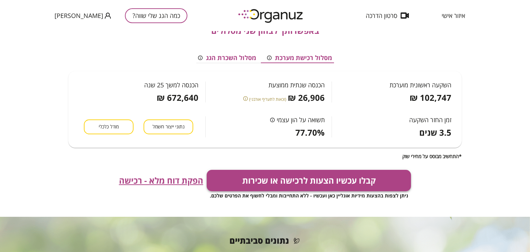
drag, startPoint x: 207, startPoint y: 178, endPoint x: 210, endPoint y: 182, distance: 4.7
click at [209, 180] on div "קבלו עכשיו הצעות לרכישה או שכירות ניתן לצפות בהצעות מידיות אונליין כאן ועכשיו -…" at bounding box center [264, 185] width 393 height 30
click at [174, 182] on span "הפקת דוח מלא - רכישה" at bounding box center [161, 181] width 84 height 10
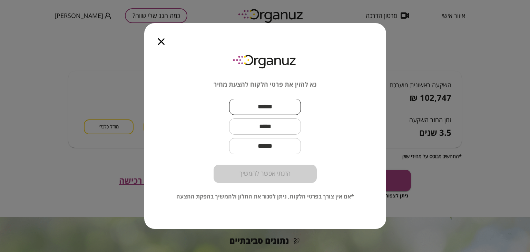
click at [265, 107] on input "text" at bounding box center [265, 107] width 72 height 20
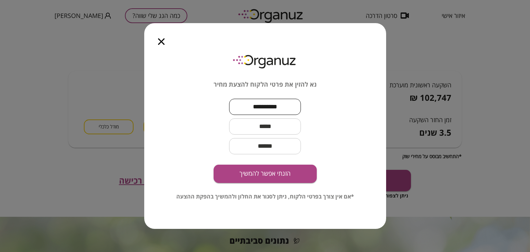
type input "*********"
click at [264, 127] on input "text" at bounding box center [265, 126] width 72 height 20
type input "**********"
click at [257, 177] on button "הזנתי אפשר להמשיך" at bounding box center [265, 174] width 103 height 18
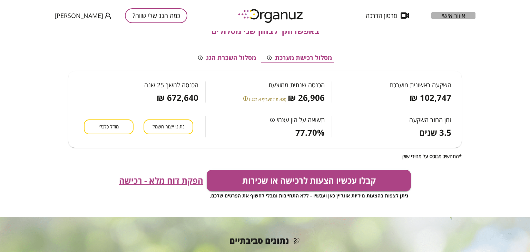
click at [449, 16] on span "איזור אישי" at bounding box center [453, 15] width 23 height 7
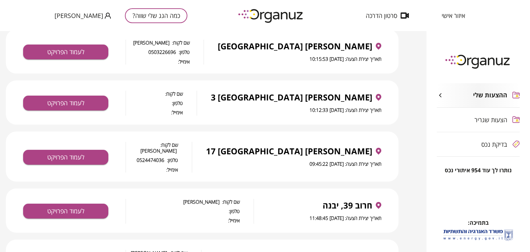
scroll to position [112, 0]
